Goal: Task Accomplishment & Management: Manage account settings

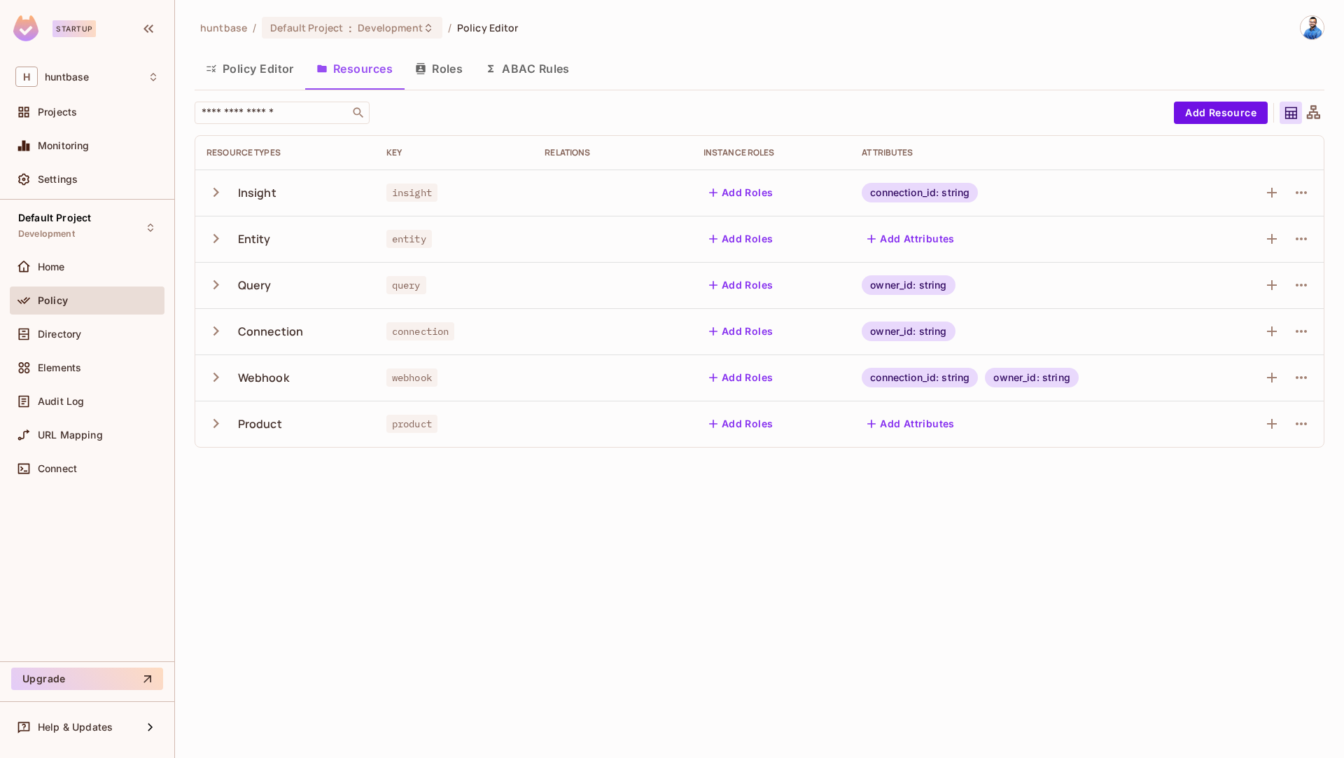
click at [219, 190] on icon "button" at bounding box center [216, 192] width 19 height 19
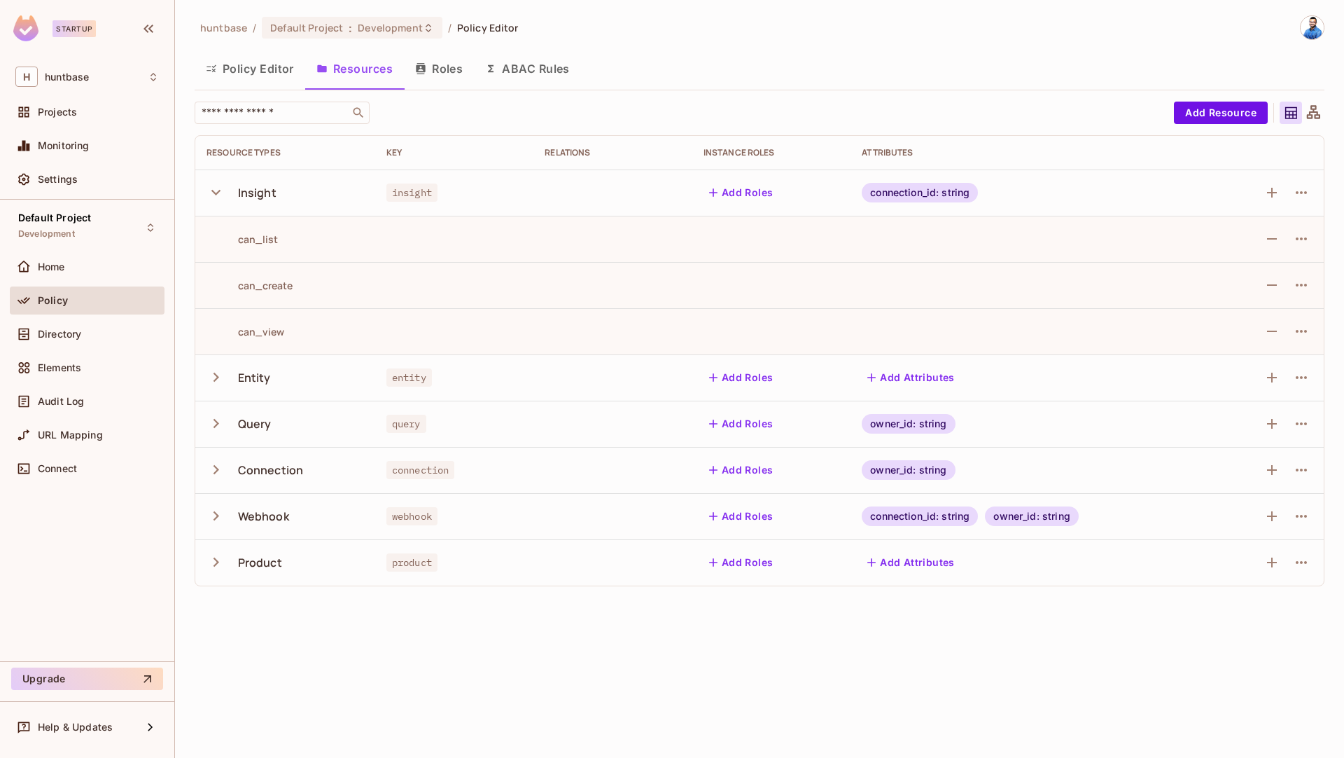
click at [219, 190] on icon "button" at bounding box center [215, 193] width 9 height 6
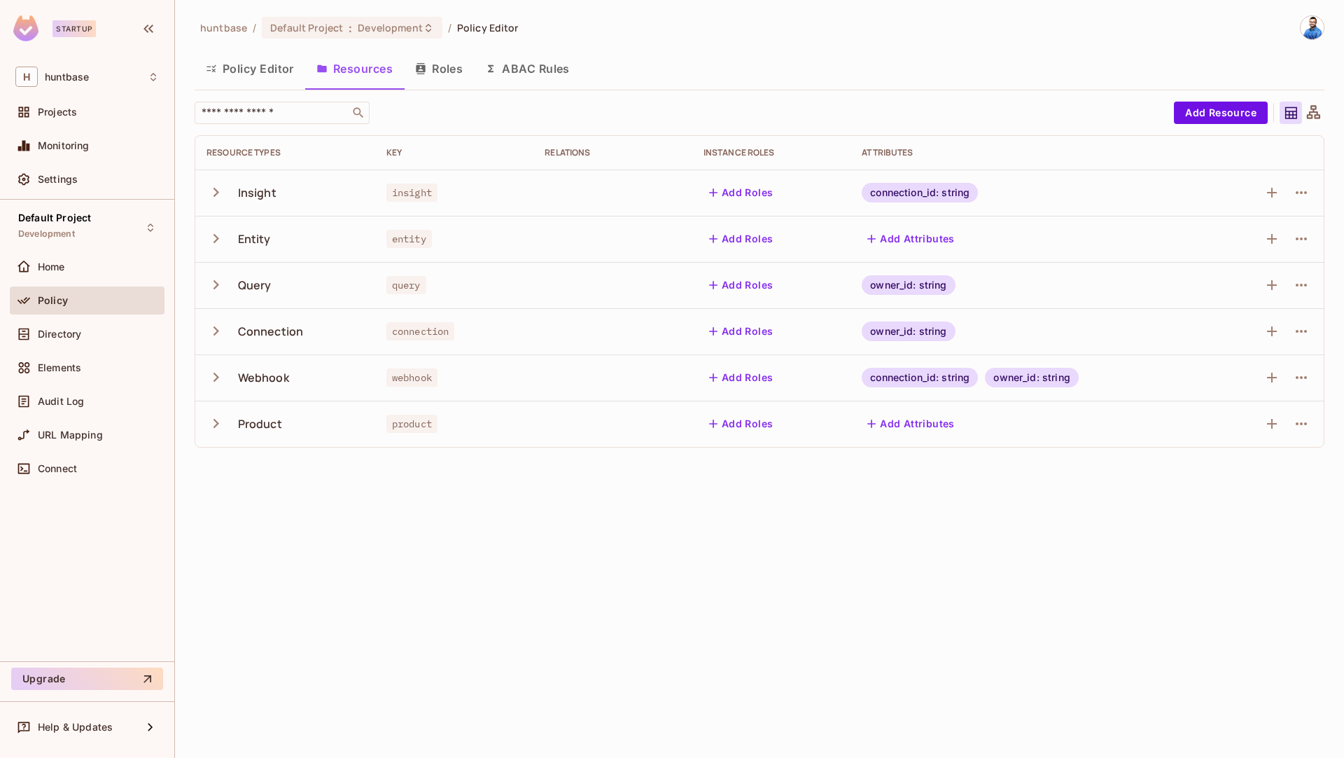
click at [239, 71] on button "Policy Editor" at bounding box center [250, 68] width 111 height 35
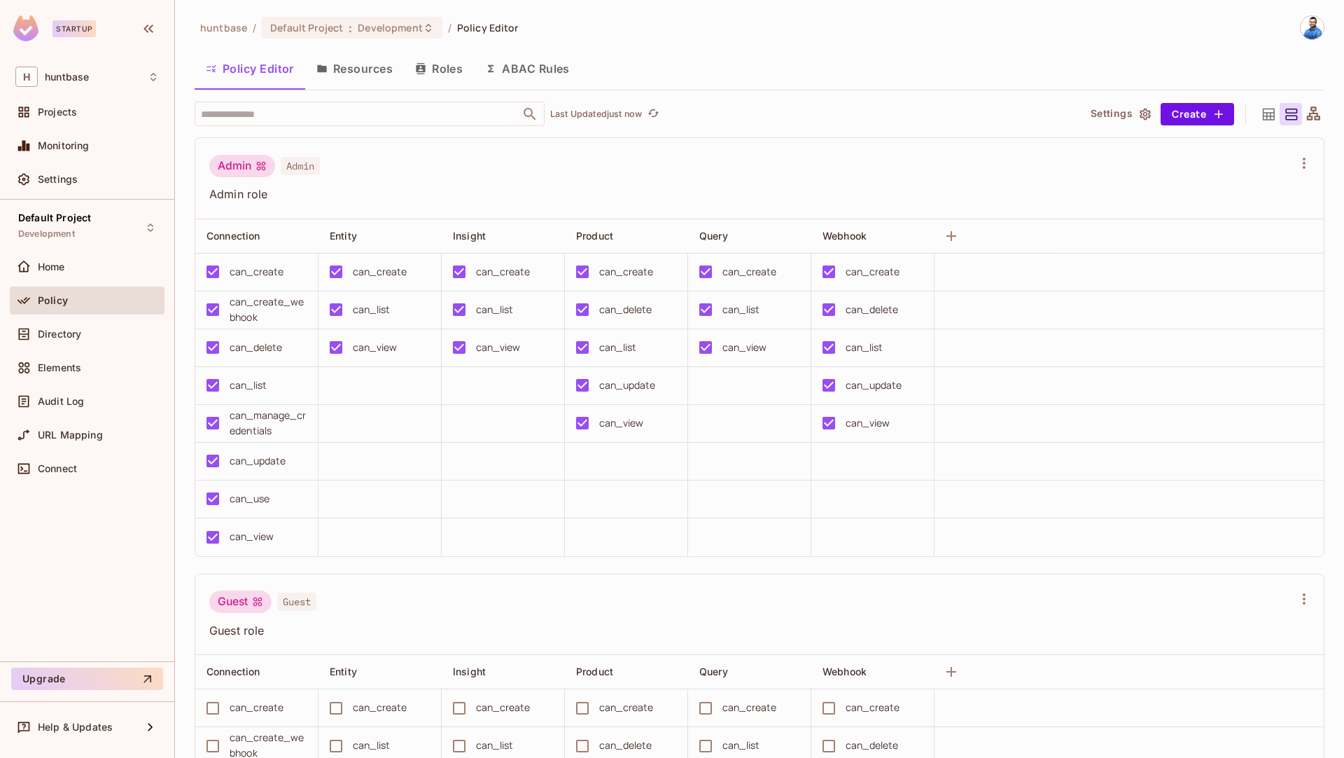
click at [323, 64] on icon "button" at bounding box center [321, 68] width 11 height 11
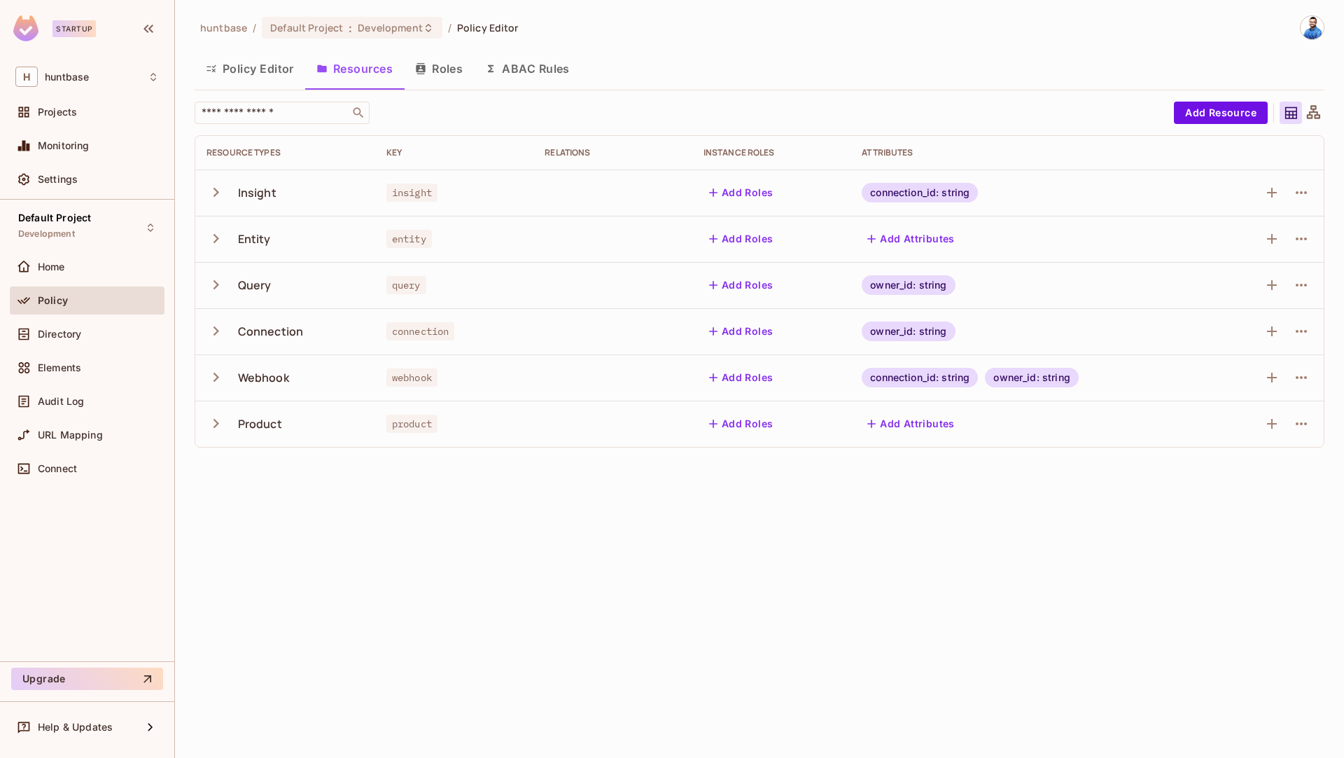
drag, startPoint x: 461, startPoint y: 62, endPoint x: 182, endPoint y: 193, distance: 307.9
click at [461, 62] on button "Roles" at bounding box center [439, 68] width 70 height 35
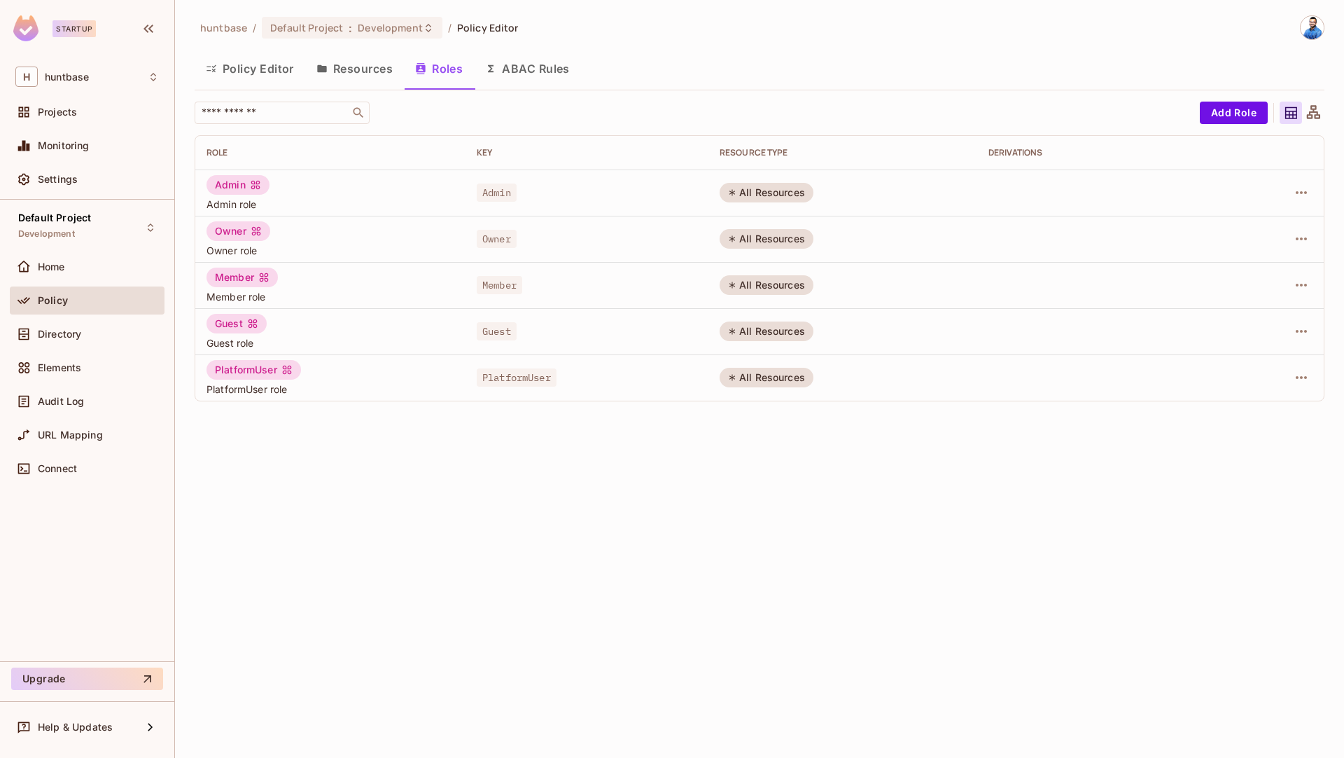
click at [1313, 26] on img at bounding box center [1312, 27] width 23 height 23
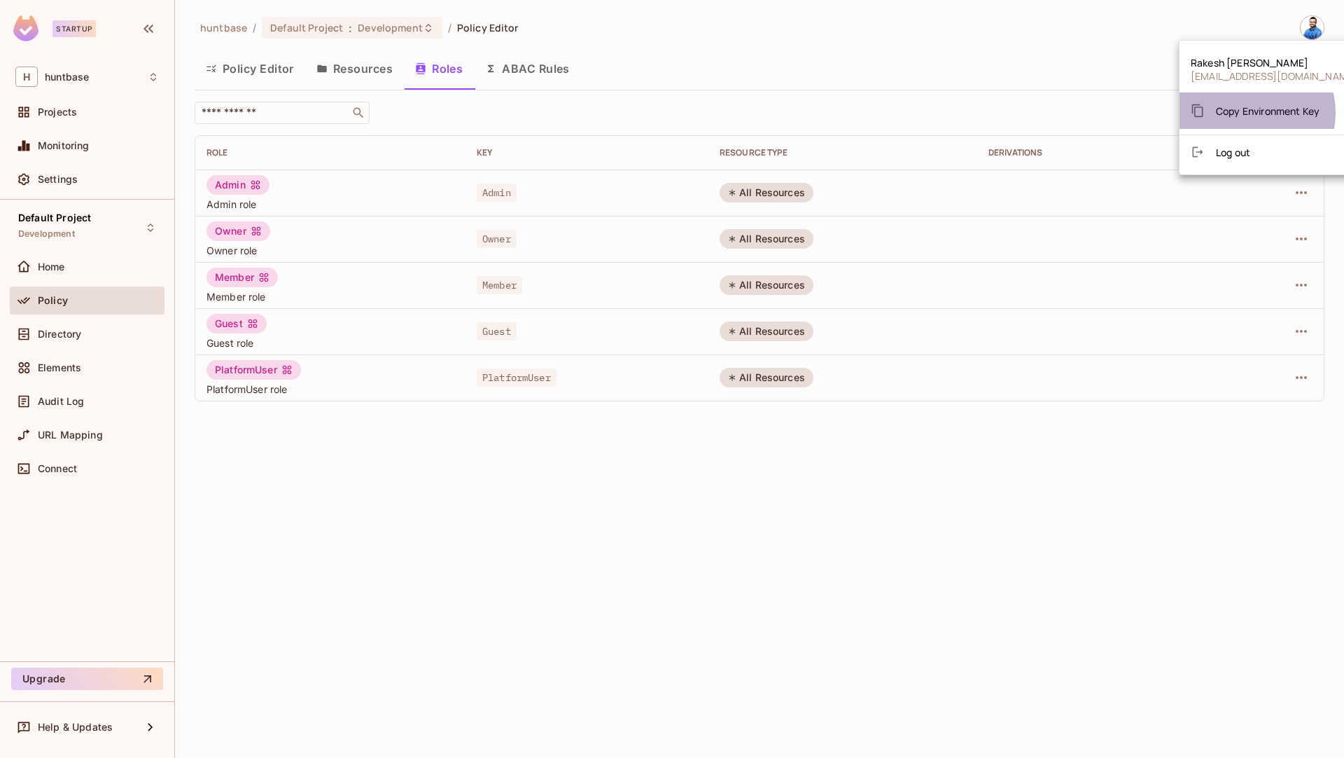
click at [1250, 113] on span "Copy Environment Key" at bounding box center [1268, 110] width 104 height 13
